Goal: Check status: Check status

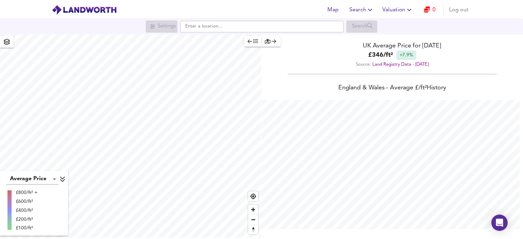
scroll to position [239, 528]
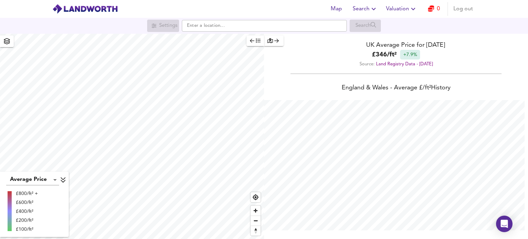
click at [407, 4] on span "Valuation" at bounding box center [401, 9] width 31 height 10
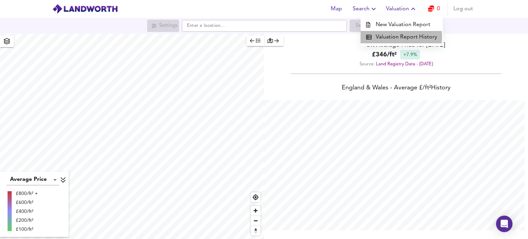
click at [394, 37] on li "Valuation Report History" at bounding box center [402, 37] width 82 height 12
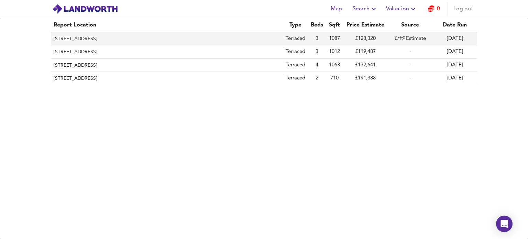
click at [387, 41] on td "£128,320" at bounding box center [365, 38] width 45 height 13
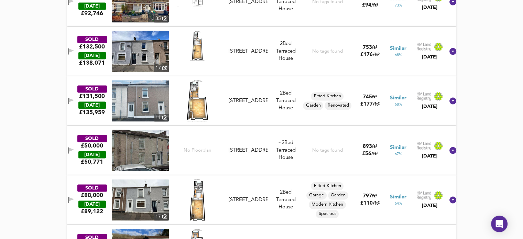
scroll to position [1097, 0]
